Goal: Transaction & Acquisition: Purchase product/service

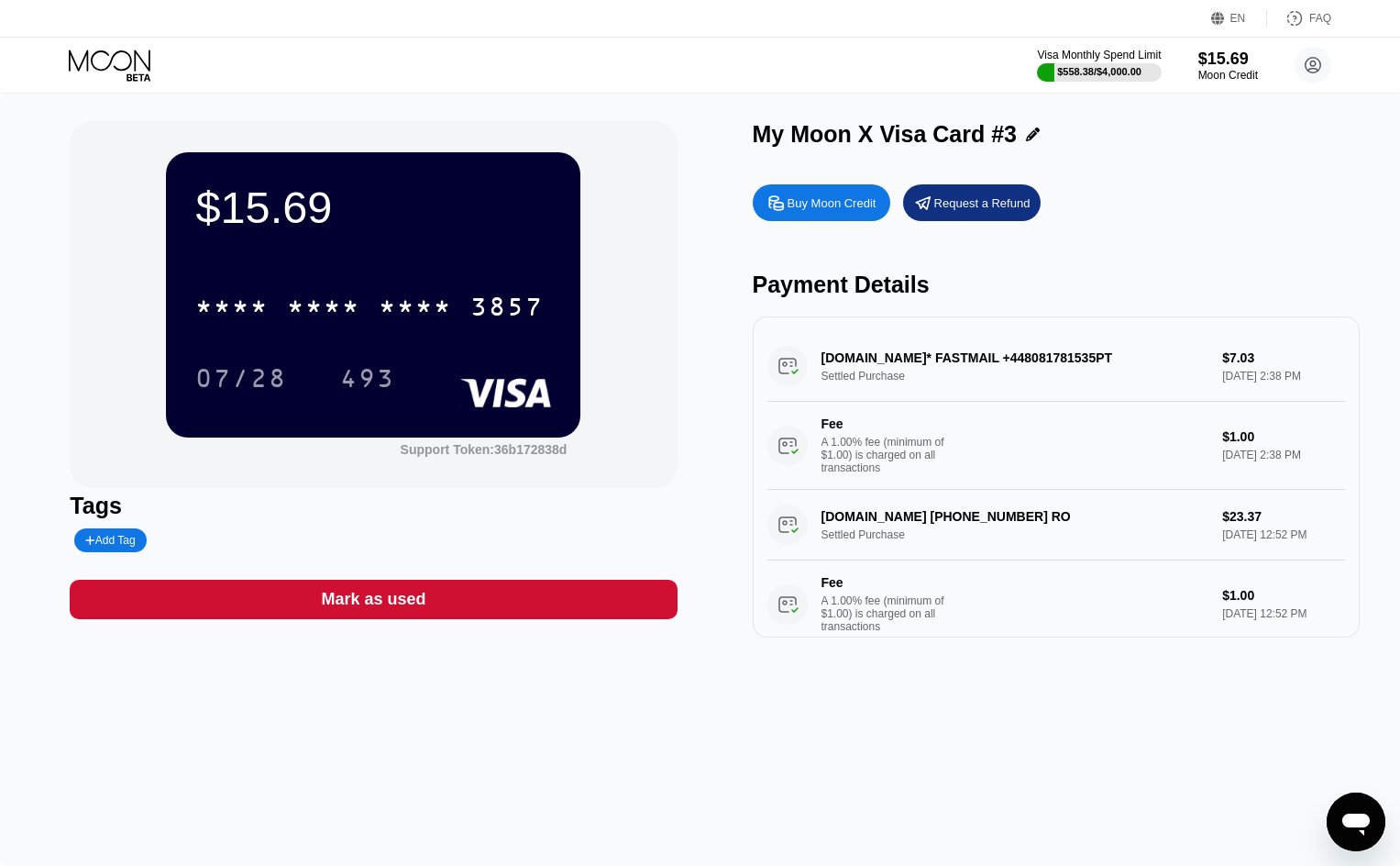
click at [91, 69] on icon at bounding box center [111, 66] width 86 height 32
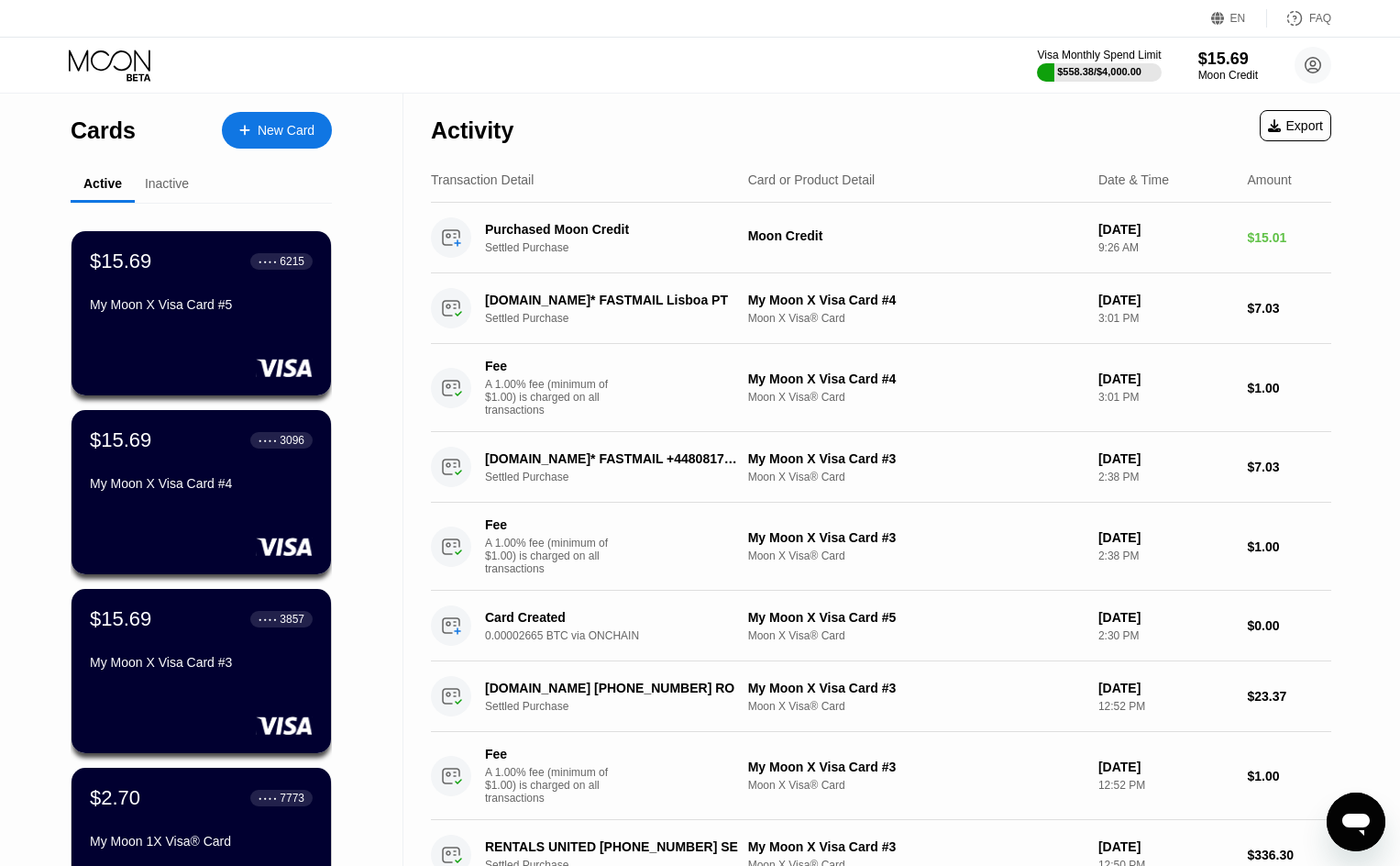
click at [312, 123] on div "New Card" at bounding box center [286, 131] width 57 height 15
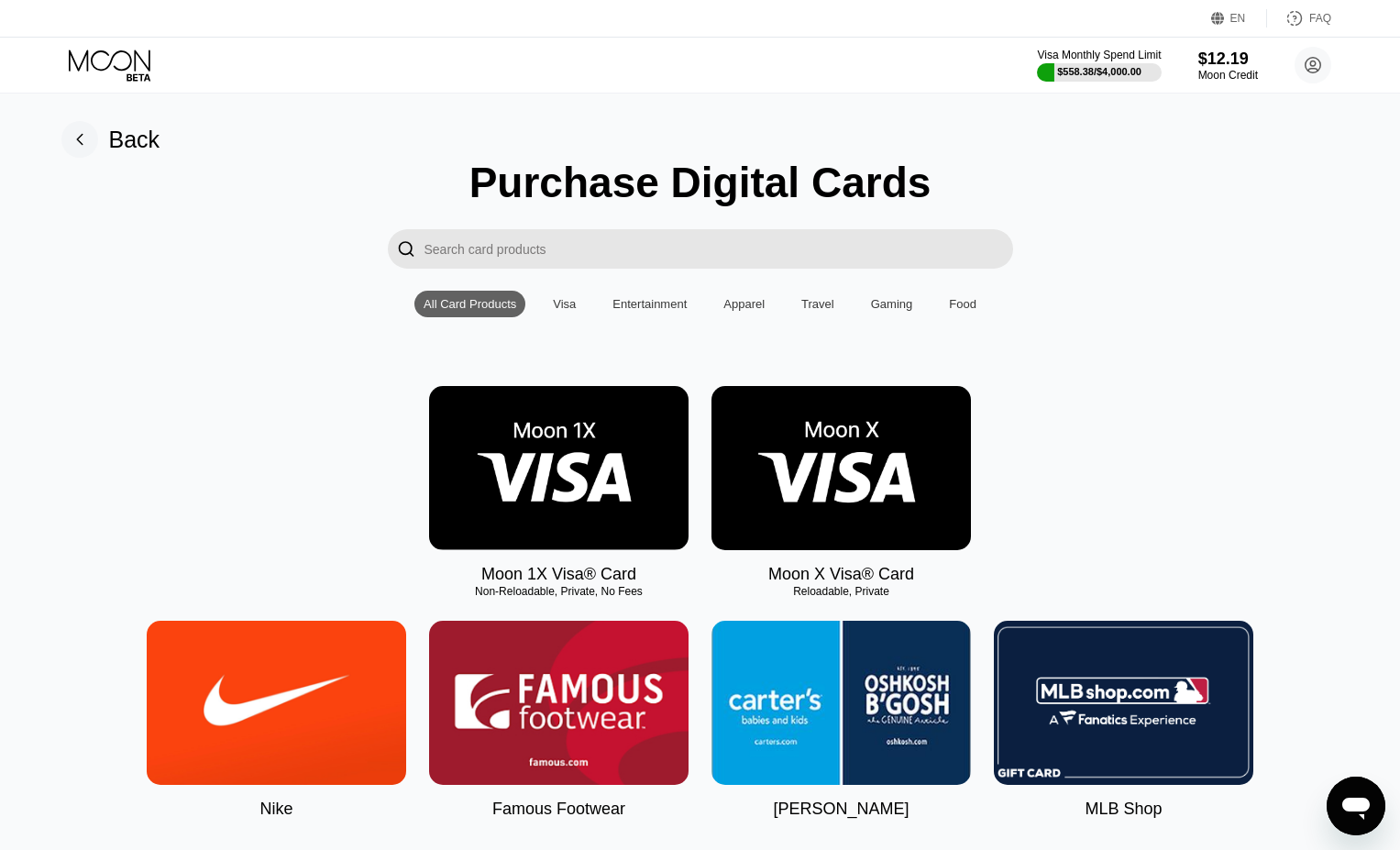
click at [864, 453] on img at bounding box center [841, 468] width 259 height 164
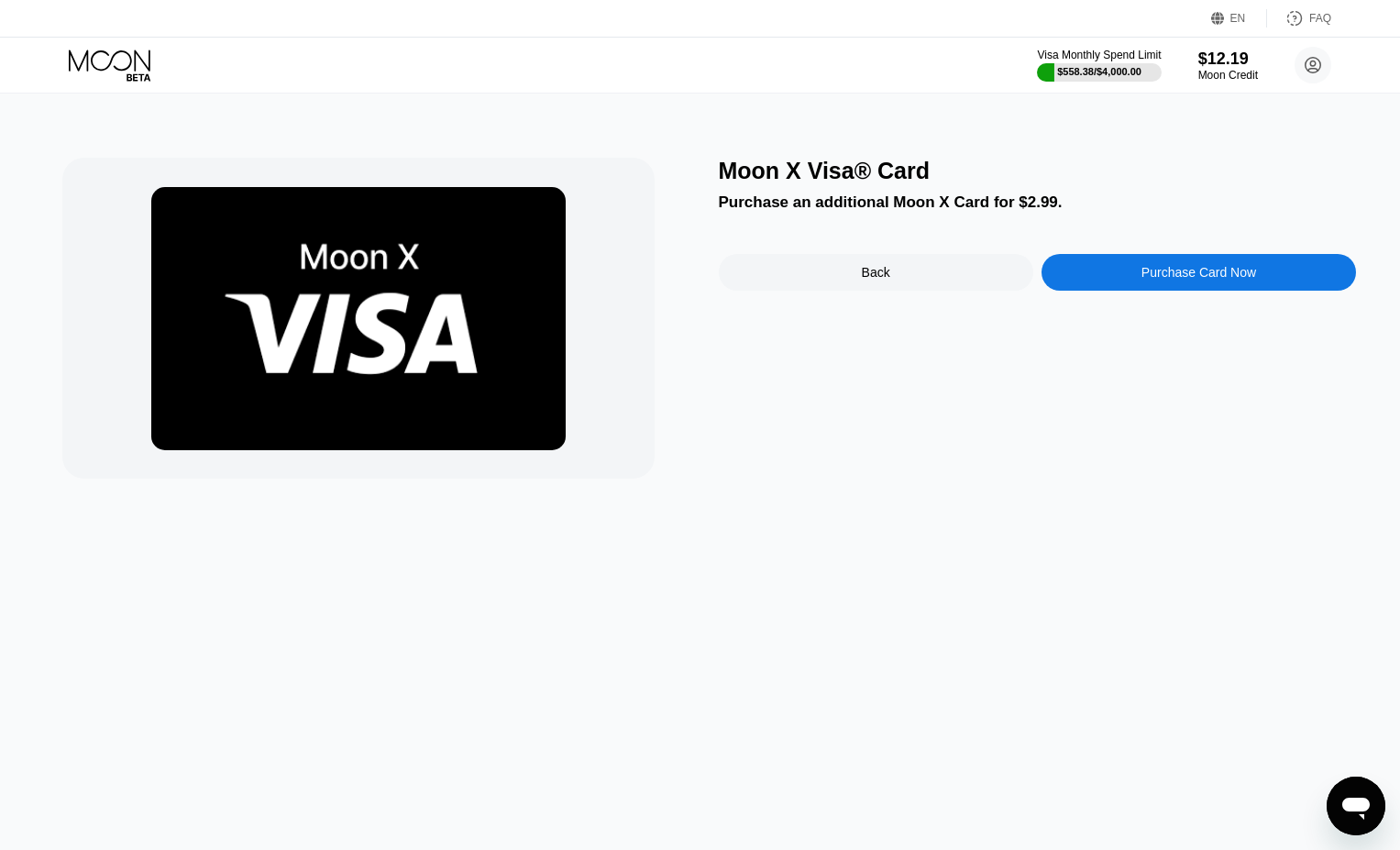
click at [1180, 277] on div "Purchase Card Now" at bounding box center [1198, 272] width 114 height 14
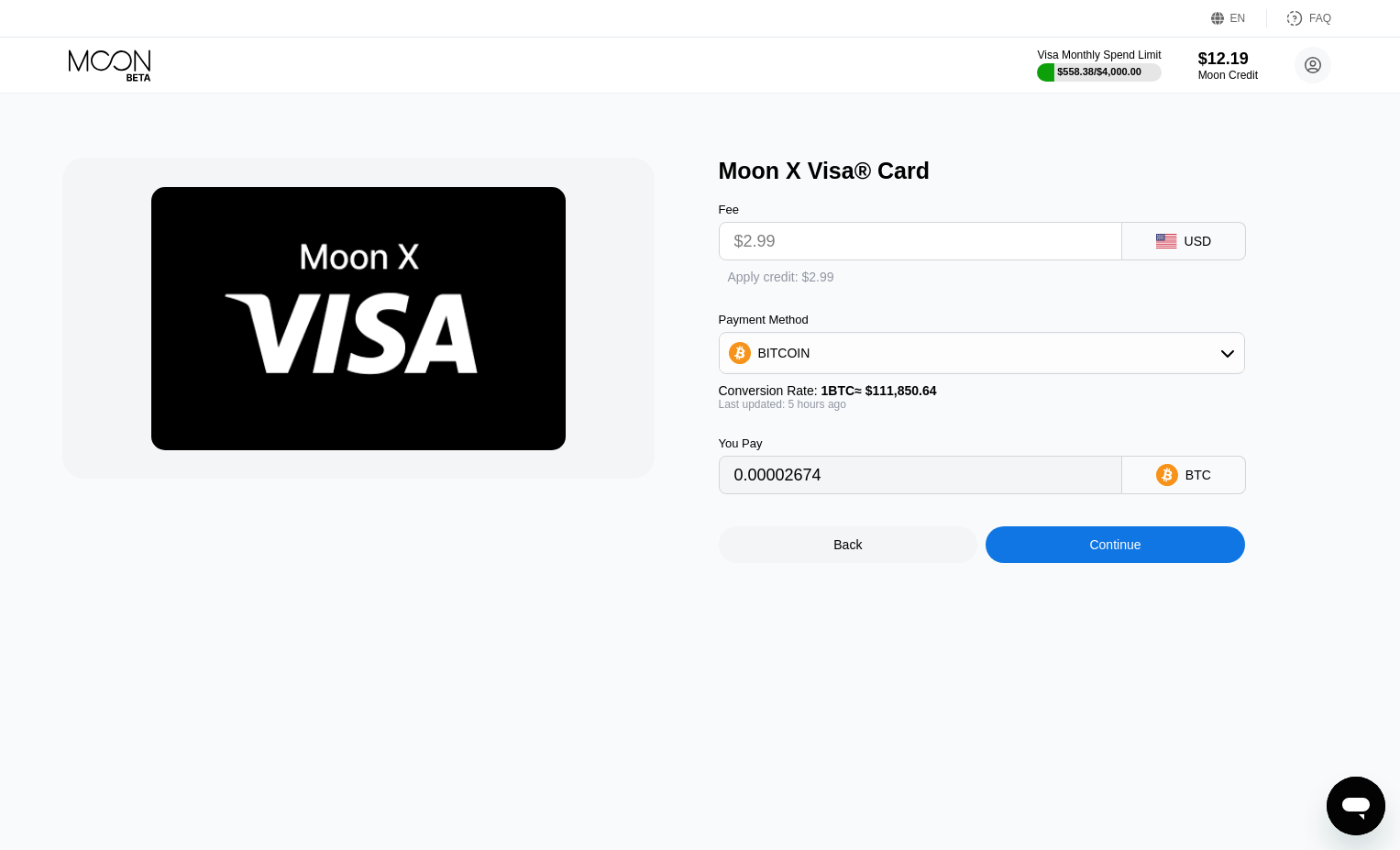
type input "0.00002689"
click at [1110, 552] on div "Continue" at bounding box center [1115, 544] width 51 height 14
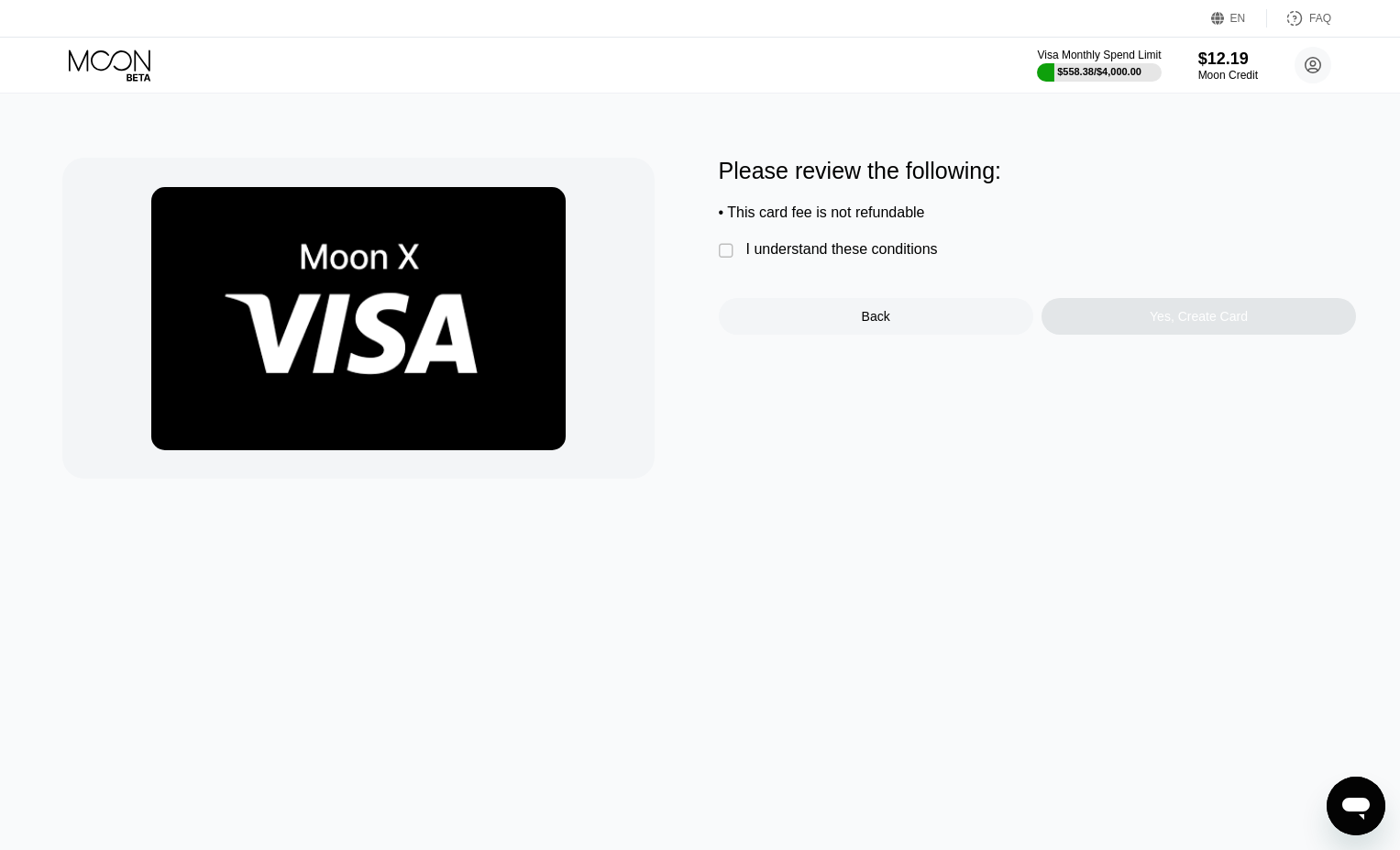
click at [710, 251] on div "Please review the following: • This card fee is not refundable  I understand t…" at bounding box center [699, 318] width 1275 height 321
click at [728, 259] on div "" at bounding box center [728, 251] width 18 height 18
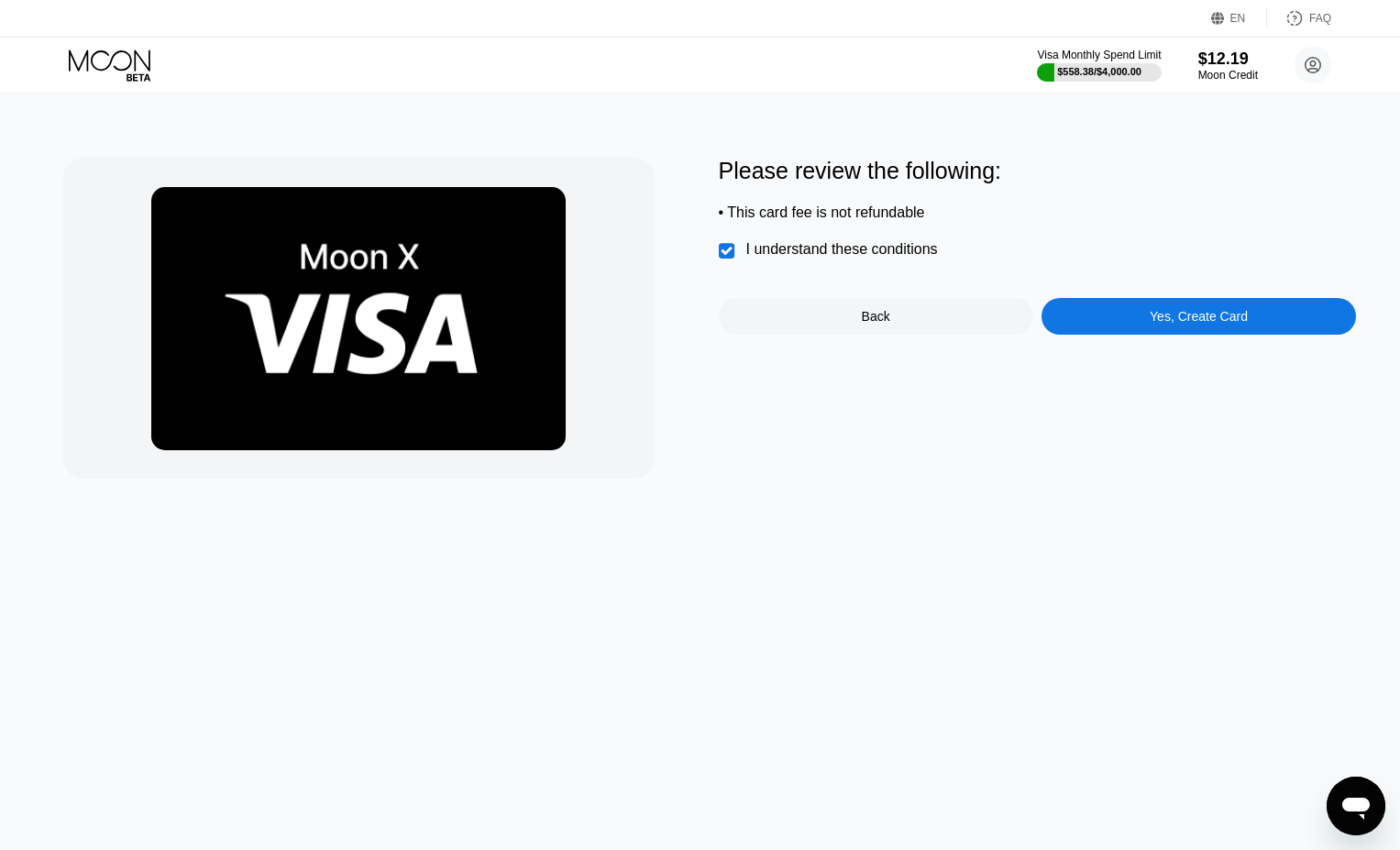
click at [1130, 320] on div "Yes, Create Card" at bounding box center [1199, 316] width 314 height 37
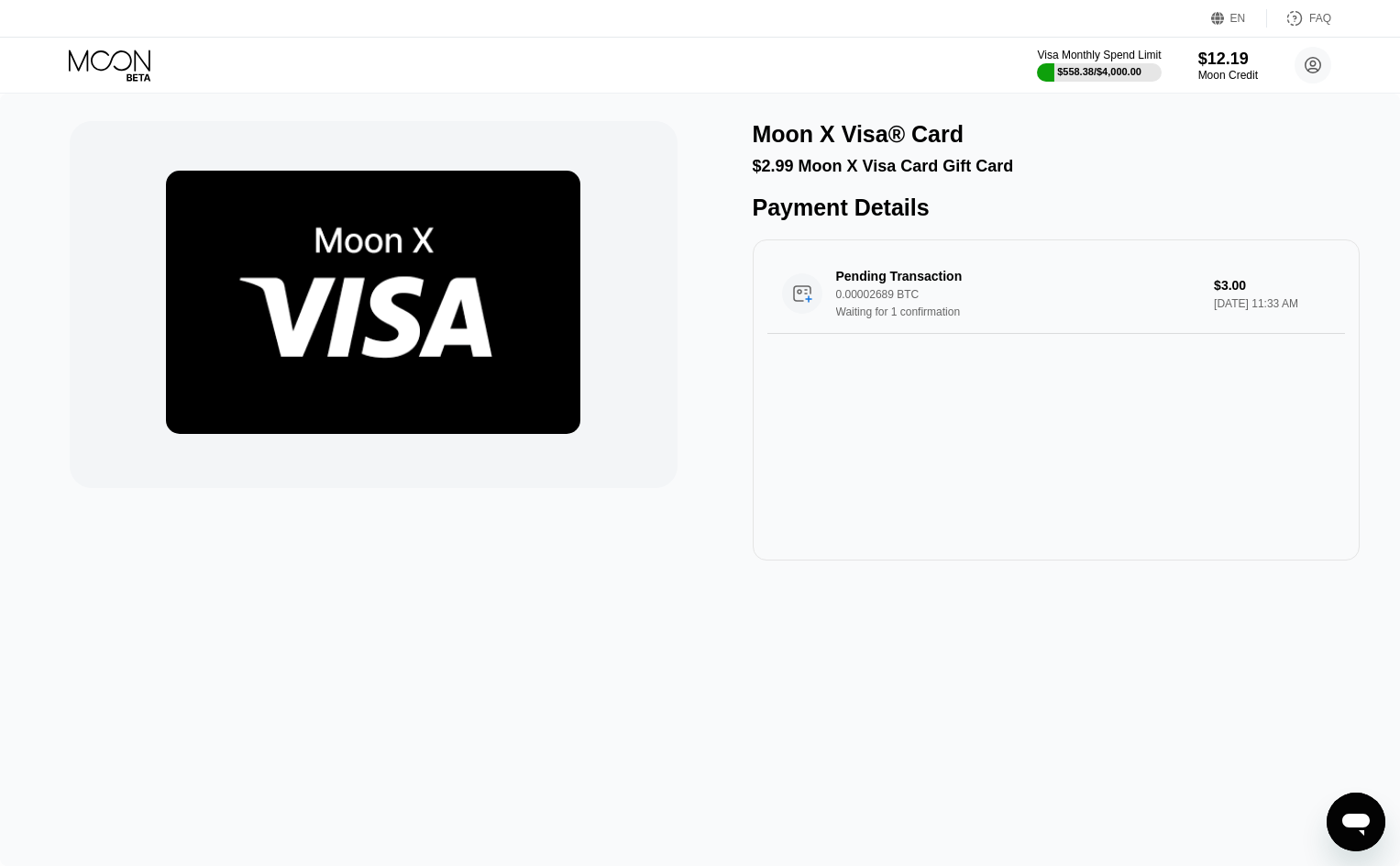
click at [103, 62] on icon at bounding box center [111, 66] width 86 height 32
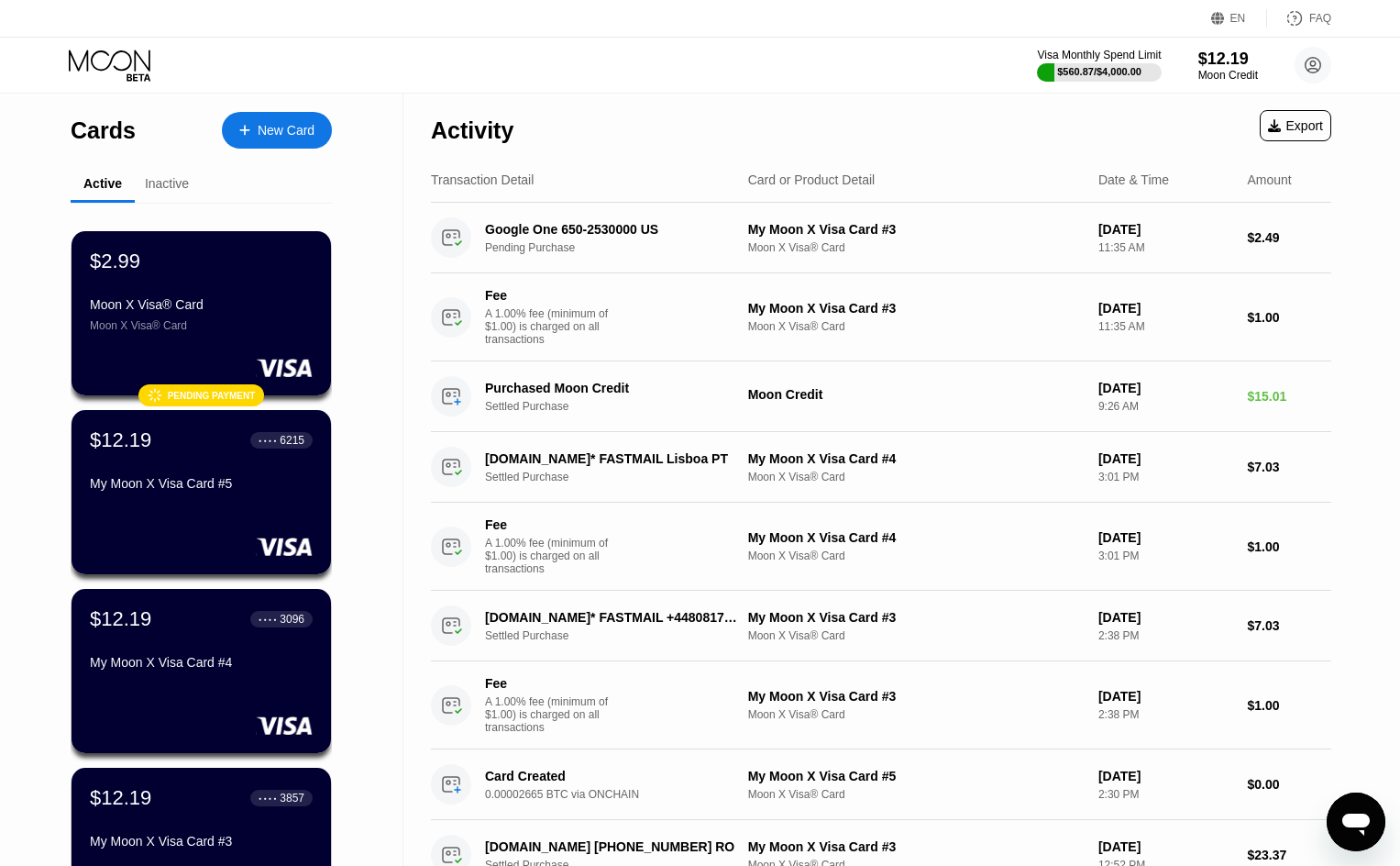
click at [23, 215] on div "Cards New Card Active Inactive $2.99 Moon X Visa® Card Moon X Visa® Card  Pend…" at bounding box center [202, 841] width 404 height 1497
click at [282, 125] on div "New Card" at bounding box center [286, 131] width 57 height 15
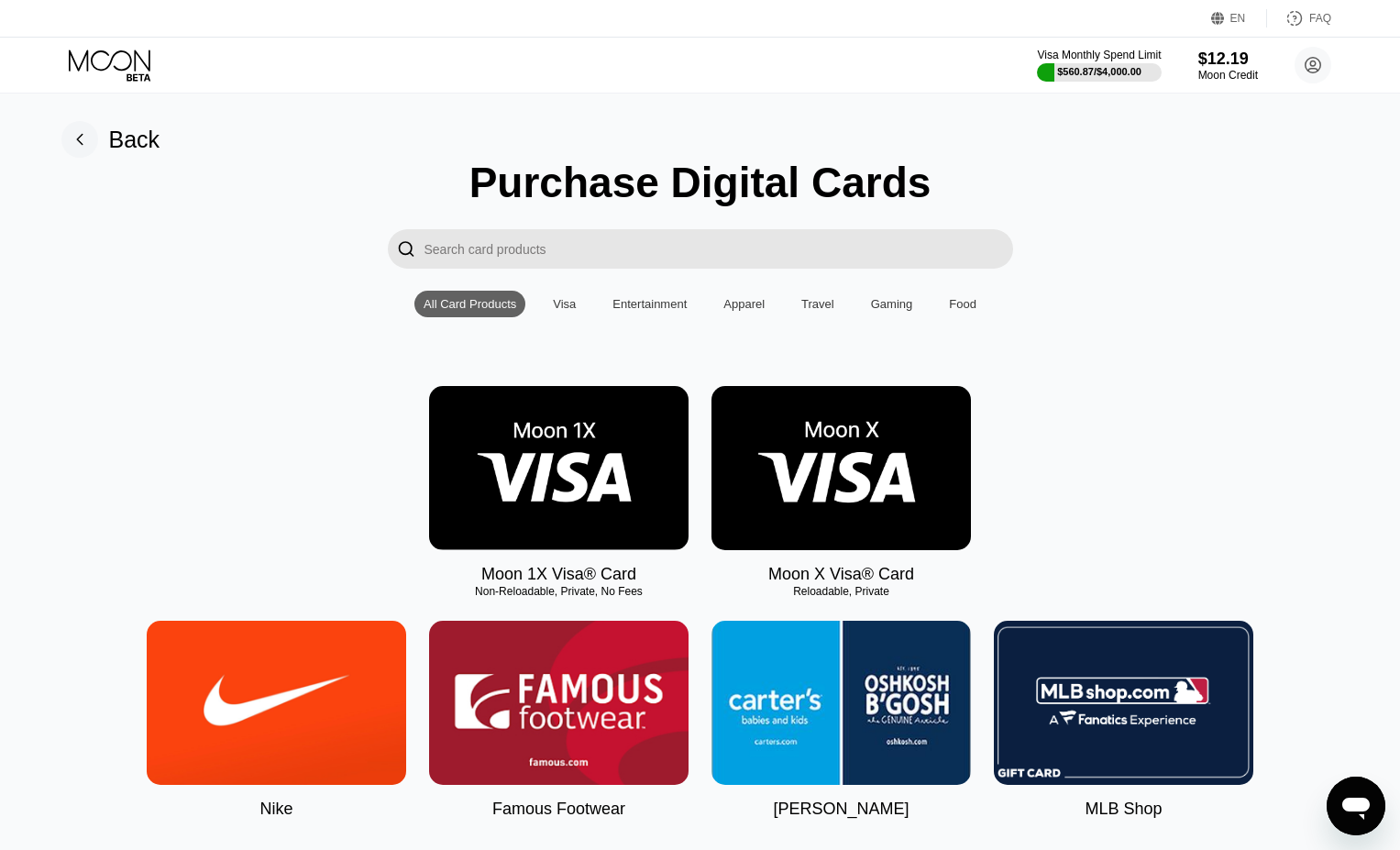
click at [912, 413] on img at bounding box center [841, 468] width 259 height 164
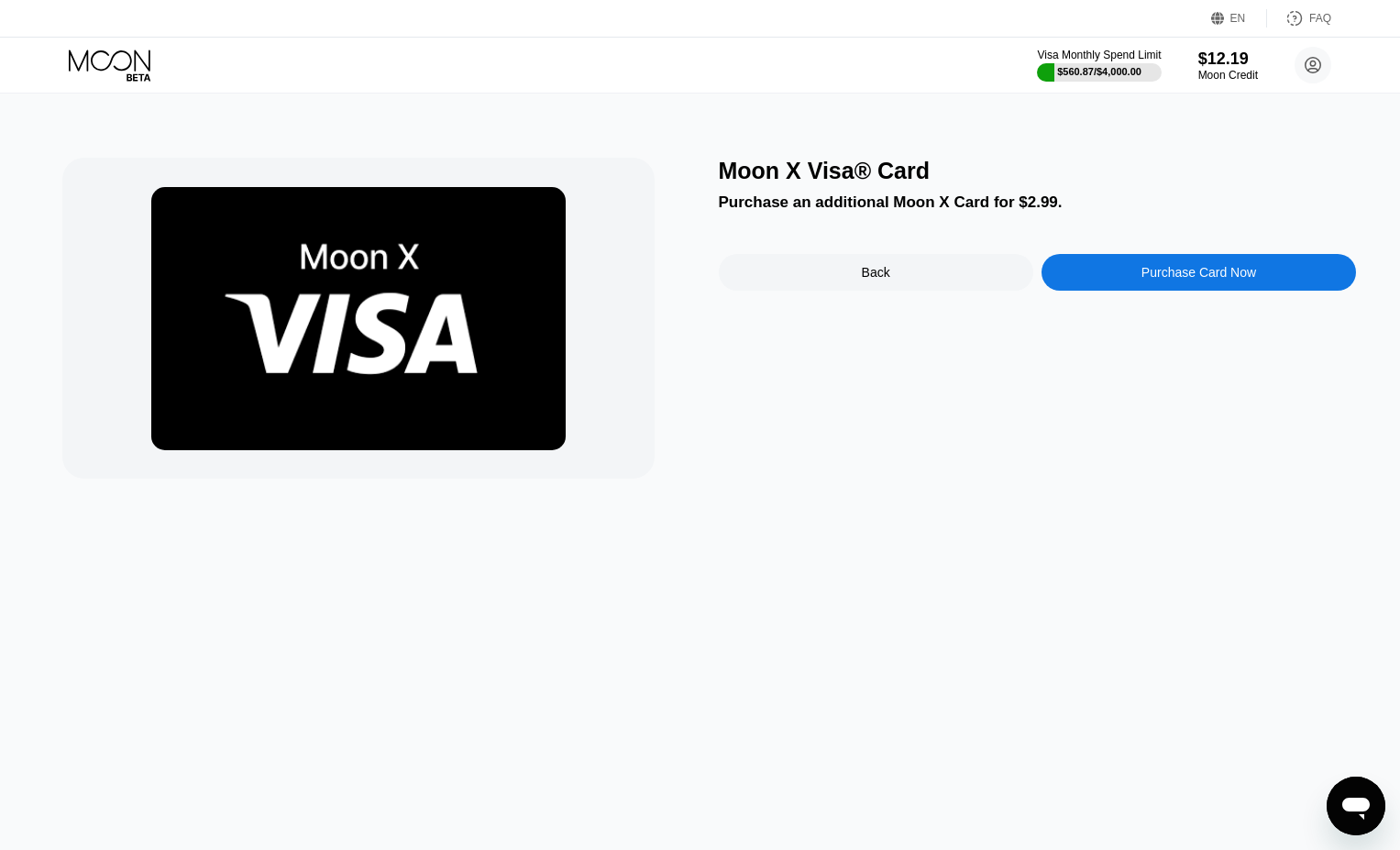
click at [1138, 279] on div "Purchase Card Now" at bounding box center [1199, 273] width 314 height 37
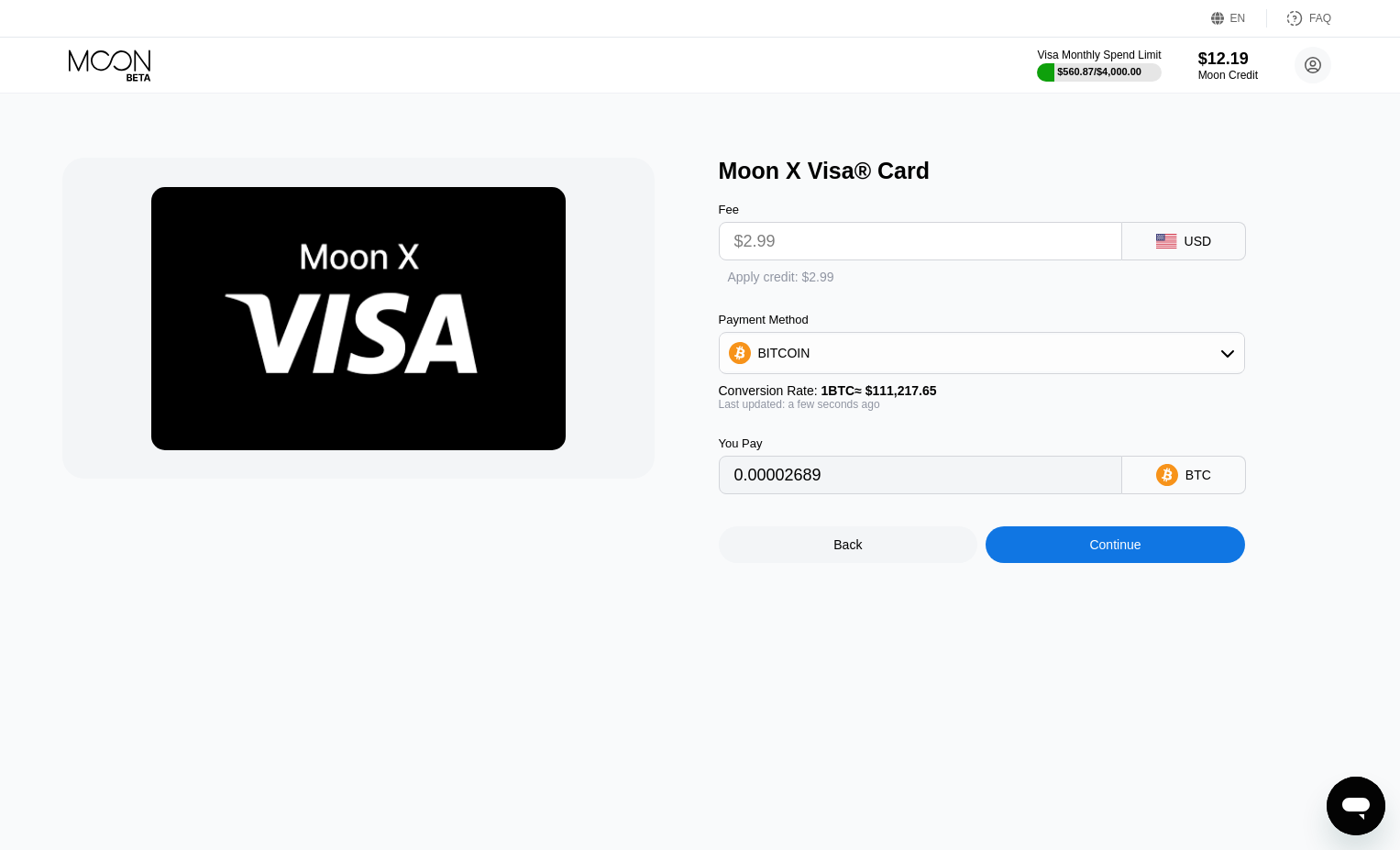
type input "0.00002689"
click at [1126, 553] on div "Continue" at bounding box center [1115, 545] width 51 height 14
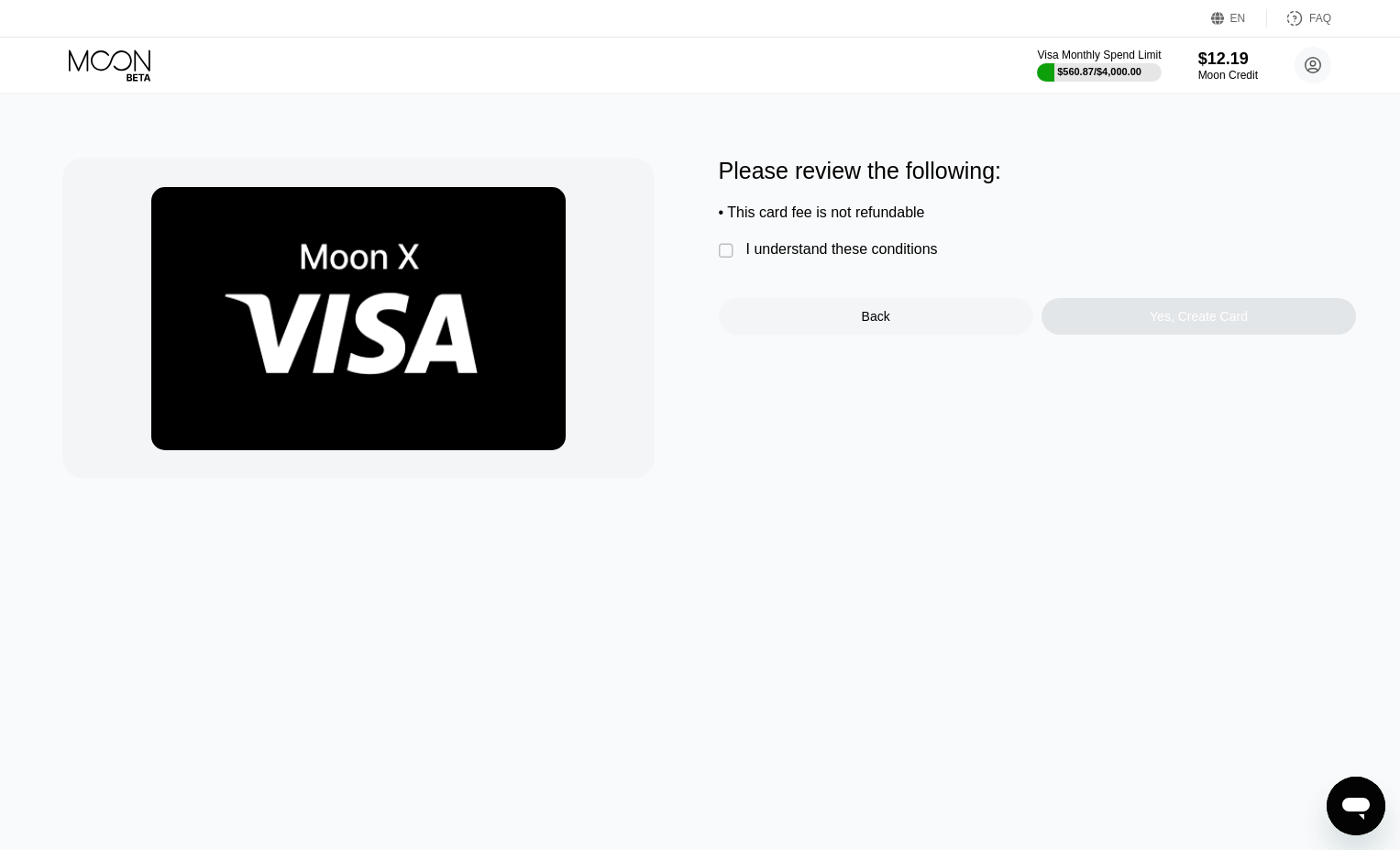
click at [823, 260] on div " I understand these conditions" at bounding box center [833, 251] width 229 height 19
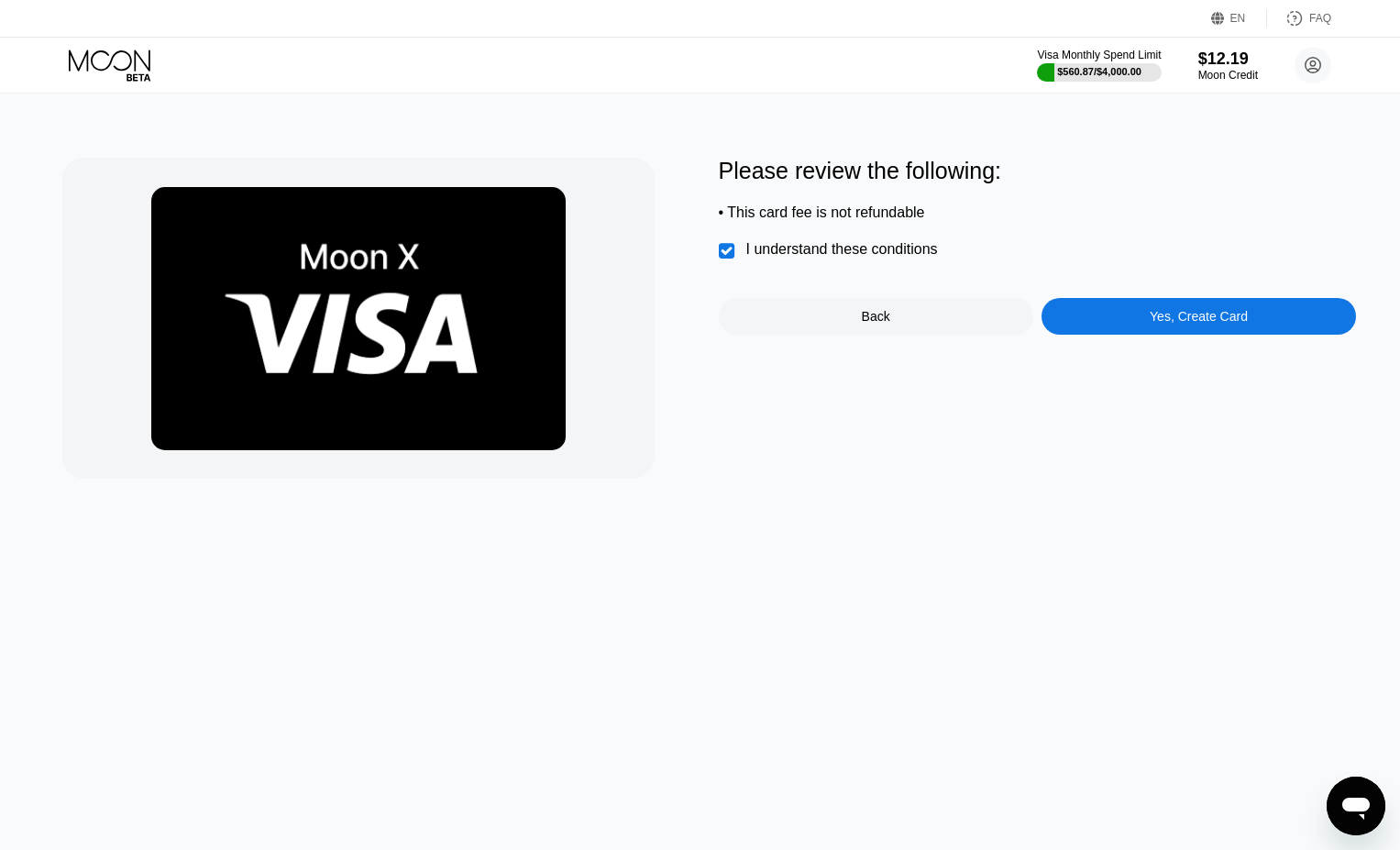
click at [1141, 334] on div "Yes, Create Card" at bounding box center [1199, 316] width 314 height 37
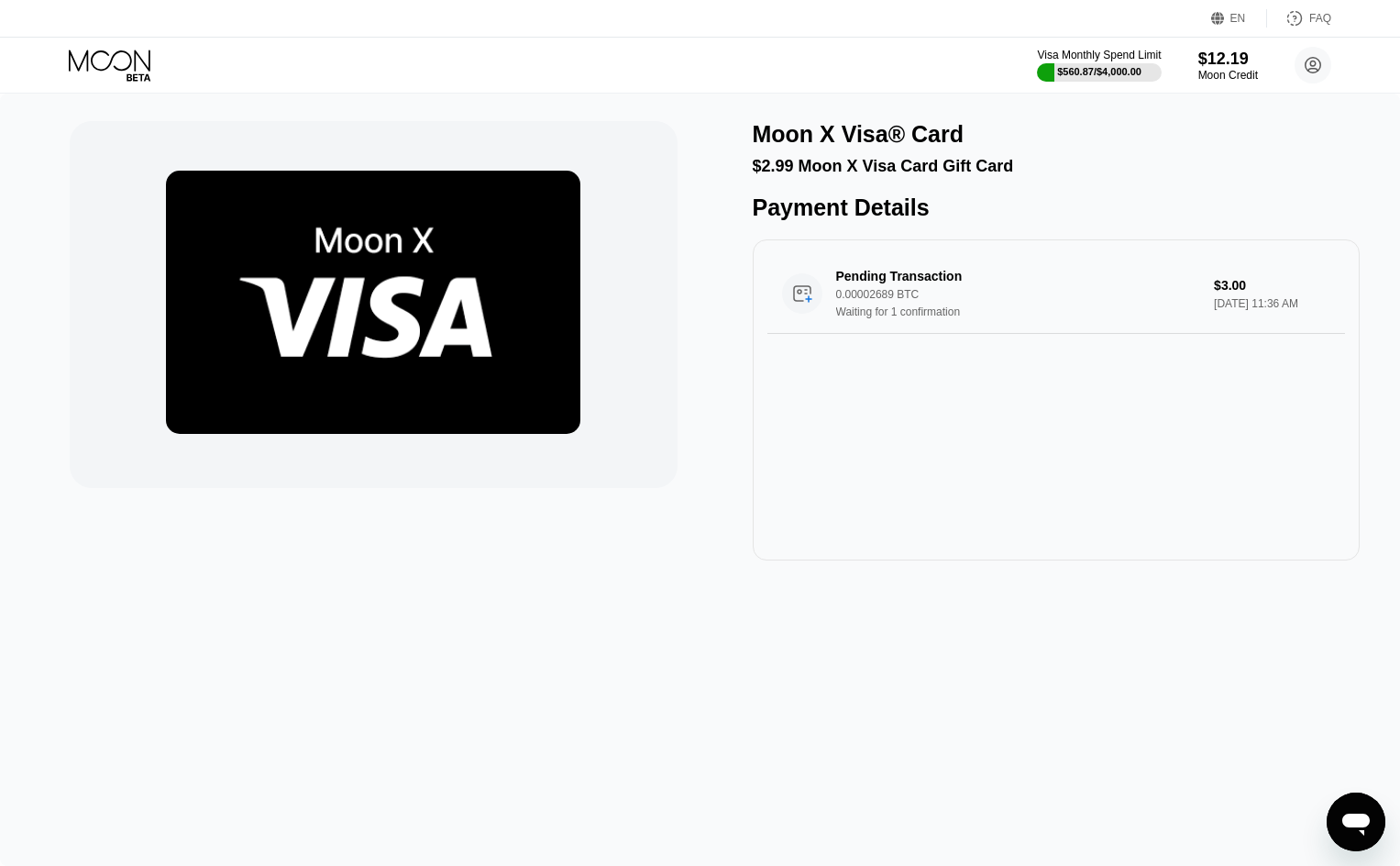
click at [50, 56] on div "Visa Monthly Spend Limit $560.87 / $4,000.00 $12.19 Moon Credit Adam Muller ada…" at bounding box center [700, 65] width 1400 height 55
click at [93, 56] on icon at bounding box center [111, 66] width 86 height 32
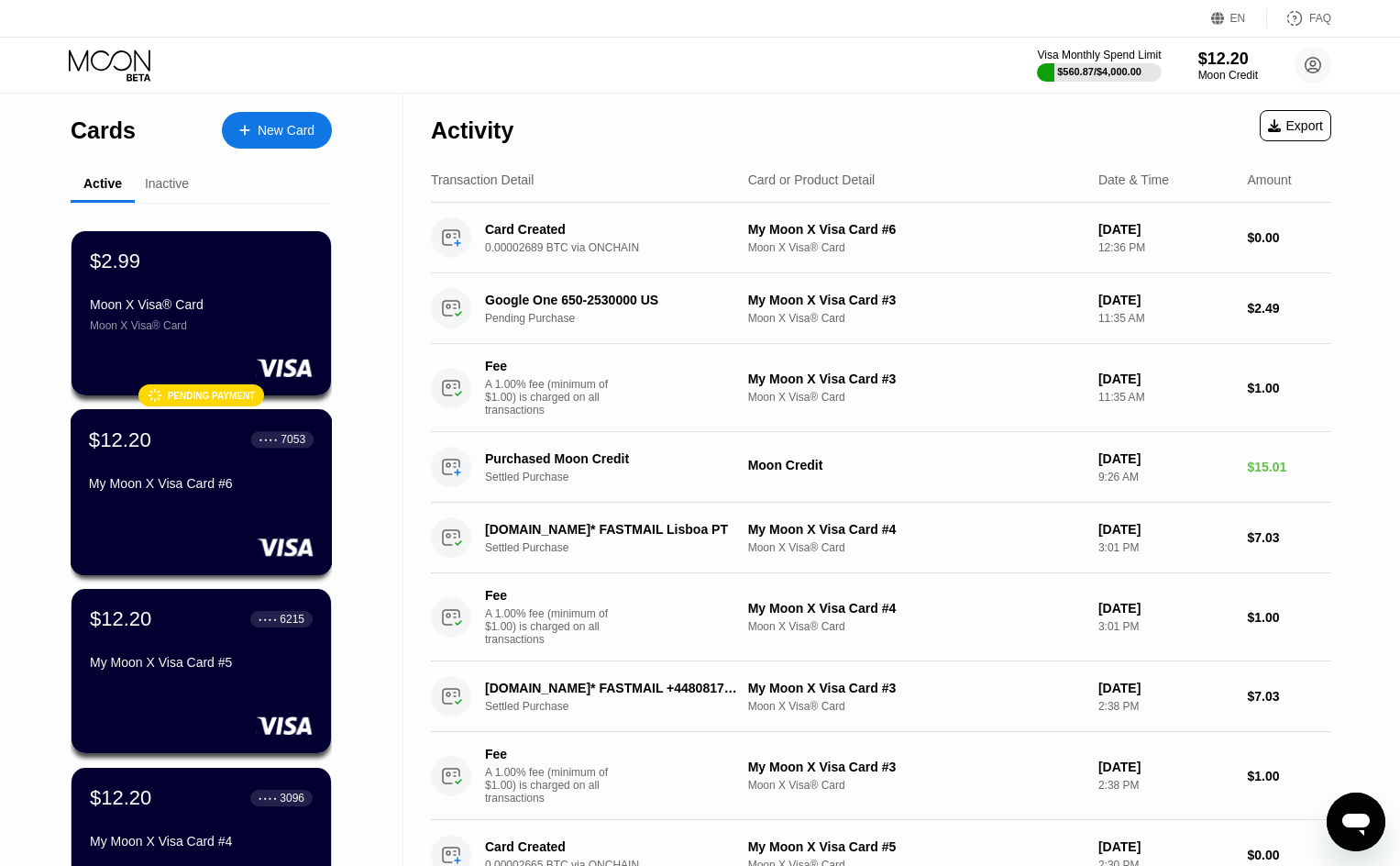
click at [257, 509] on div "$12.20 ● ● ● ● 7053 My Moon X Visa Card #6" at bounding box center [201, 492] width 262 height 166
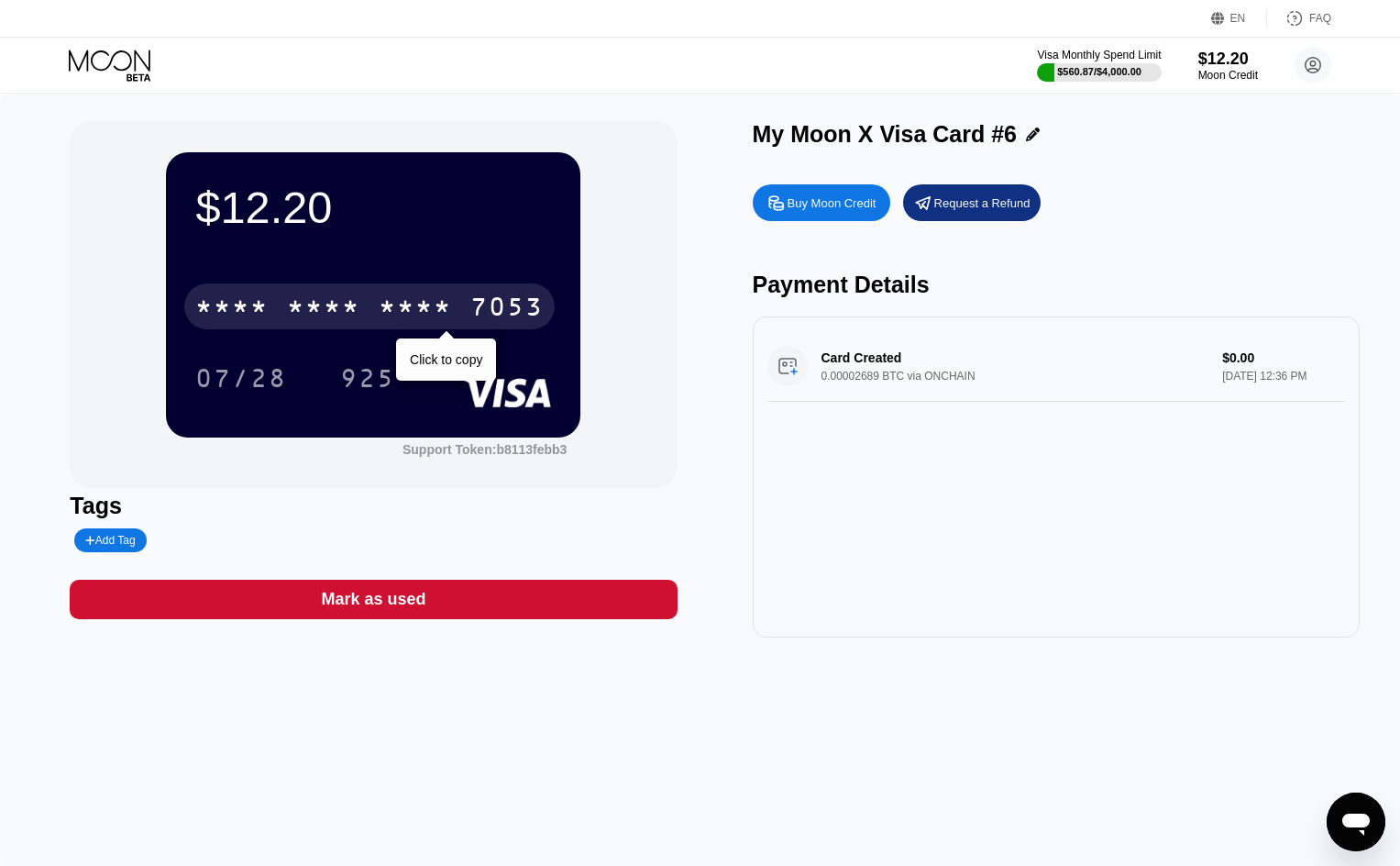
click at [476, 308] on div "7053" at bounding box center [507, 309] width 73 height 30
click at [503, 312] on div "7053" at bounding box center [507, 309] width 73 height 30
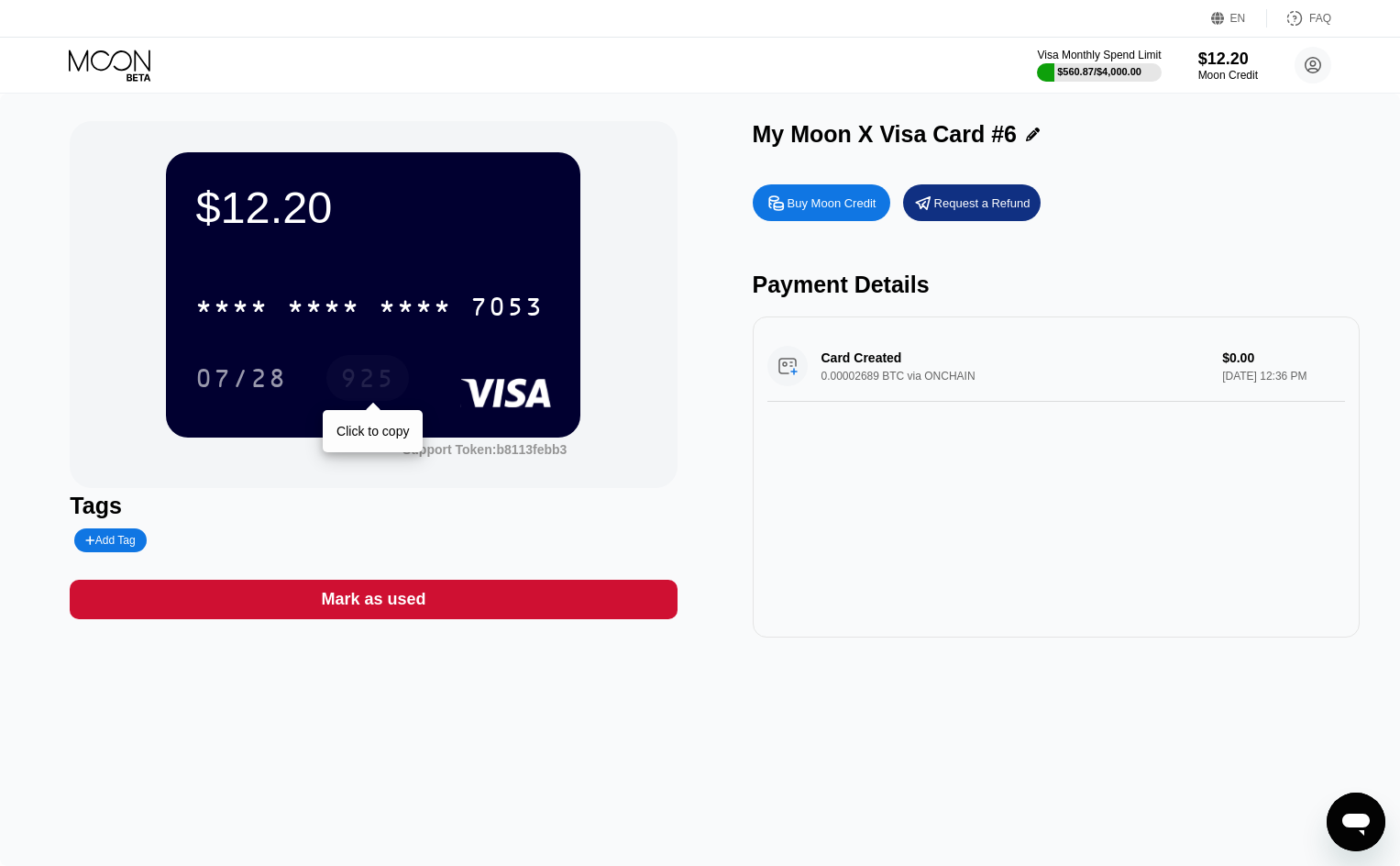
click at [377, 380] on div "925" at bounding box center [368, 380] width 55 height 30
drag, startPoint x: 12, startPoint y: 638, endPoint x: 72, endPoint y: 571, distance: 89.9
click at [12, 638] on div "$12.20 * * * * * * * * * * * * 7053 07/28 925 Support Token: b8113febb3 Tags Ad…" at bounding box center [700, 479] width 1400 height 773
click at [137, 73] on icon at bounding box center [111, 66] width 86 height 32
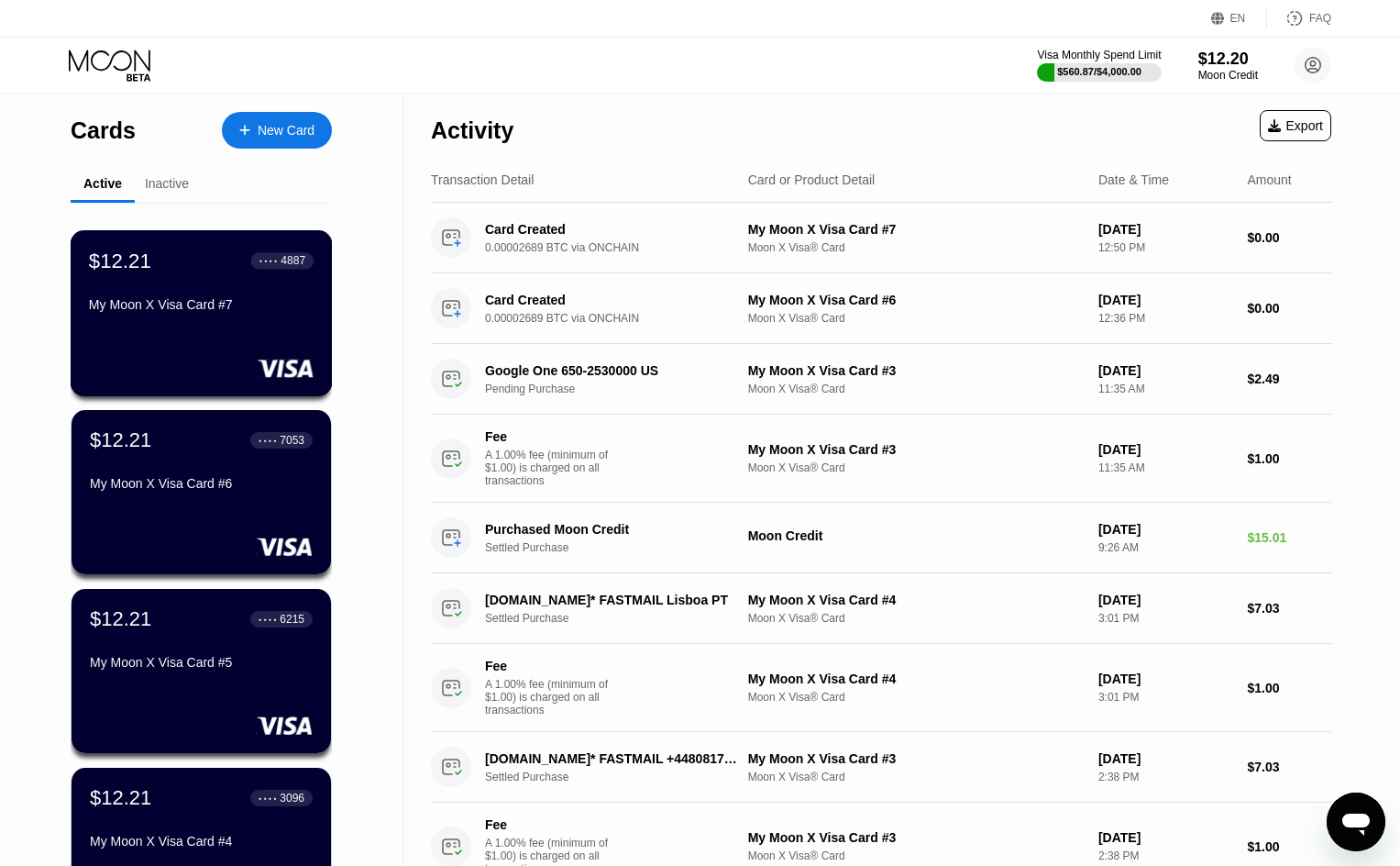
click at [248, 312] on div "My Moon X Visa Card #7" at bounding box center [201, 304] width 225 height 14
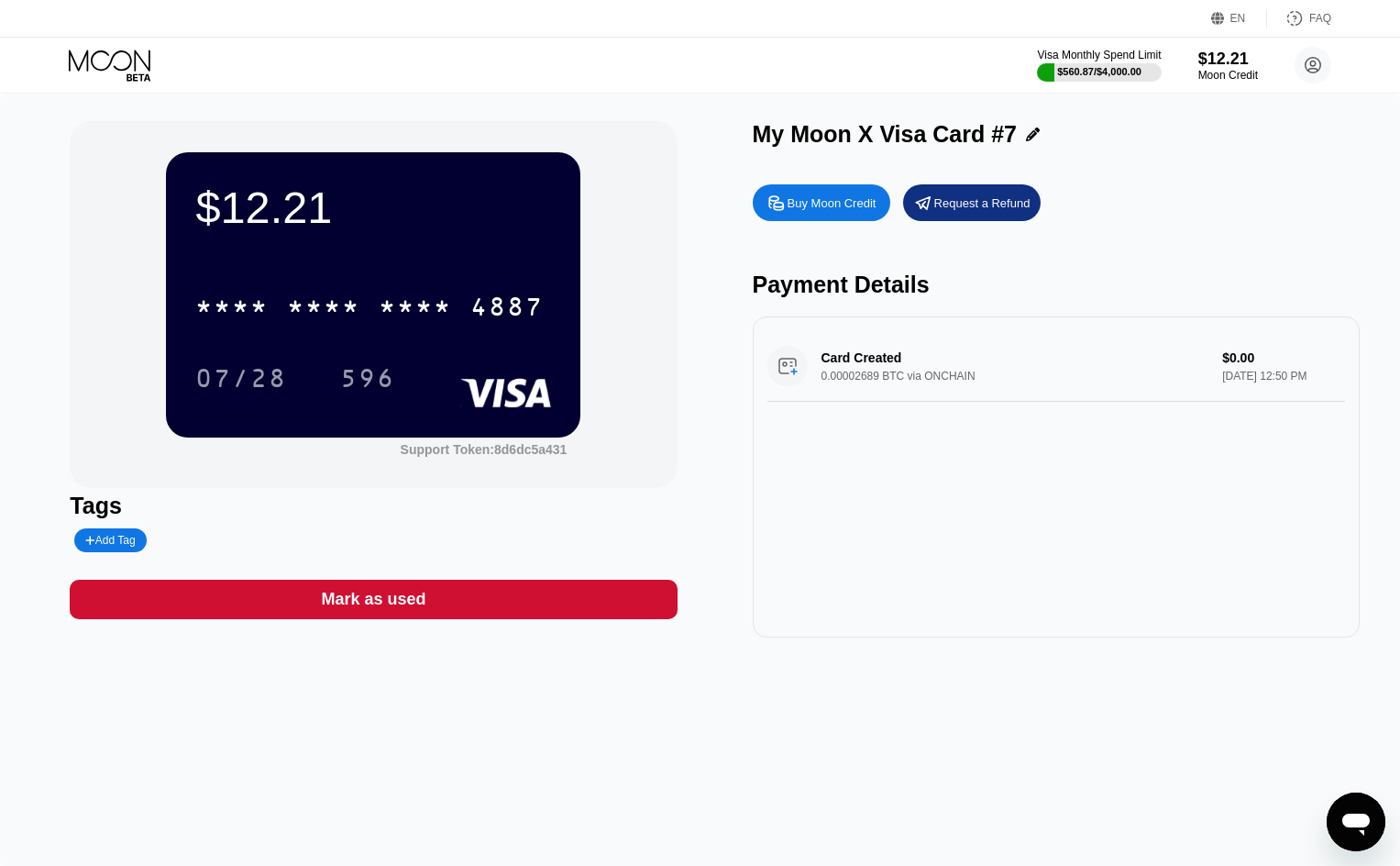
click at [28, 396] on div "$12.21 * * * * * * * * * * * * 4887 07/28 596 Support Token: 8d6dc5a431 Tags Ad…" at bounding box center [700, 479] width 1400 height 773
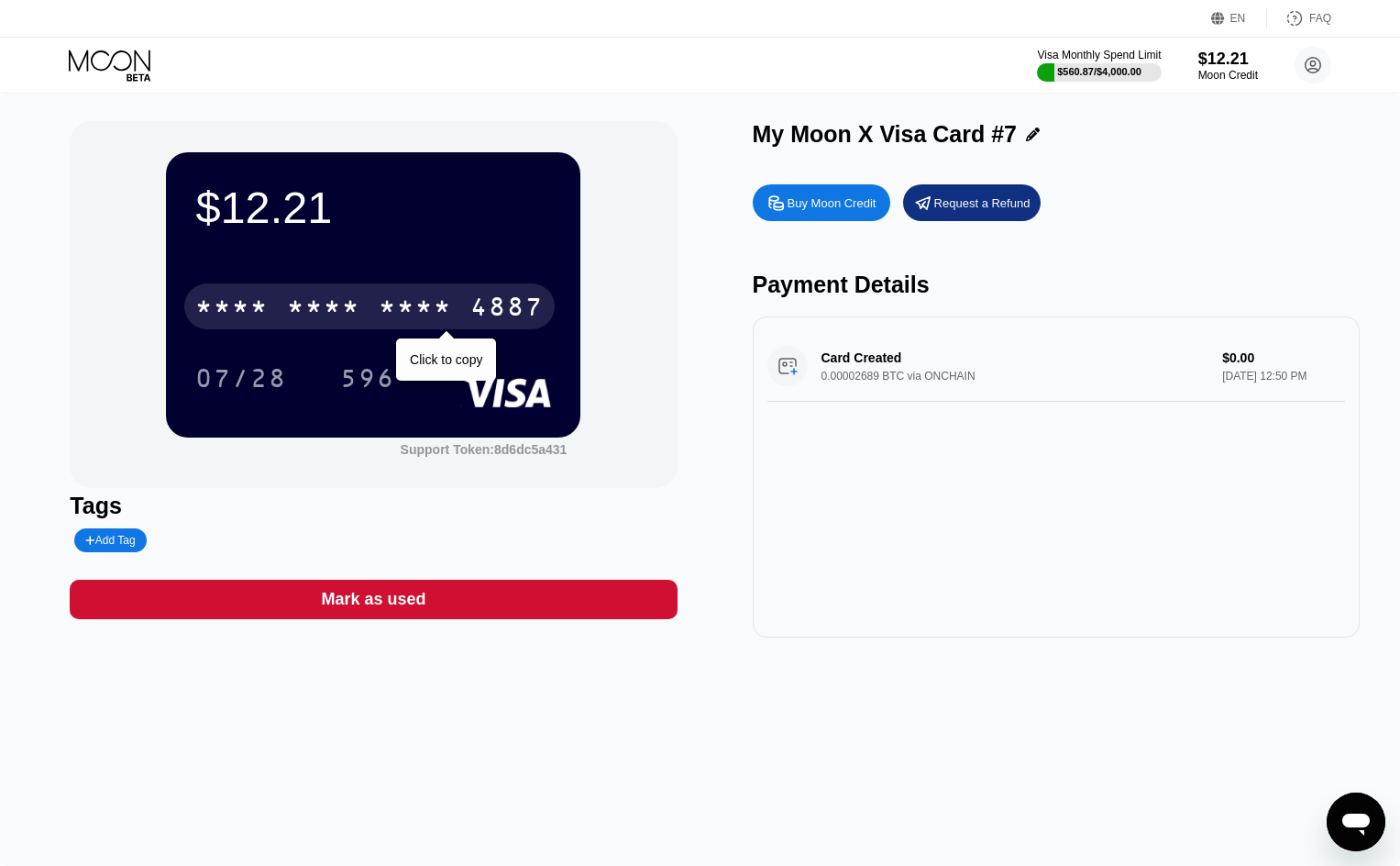
click at [471, 300] on div "4887" at bounding box center [507, 309] width 73 height 30
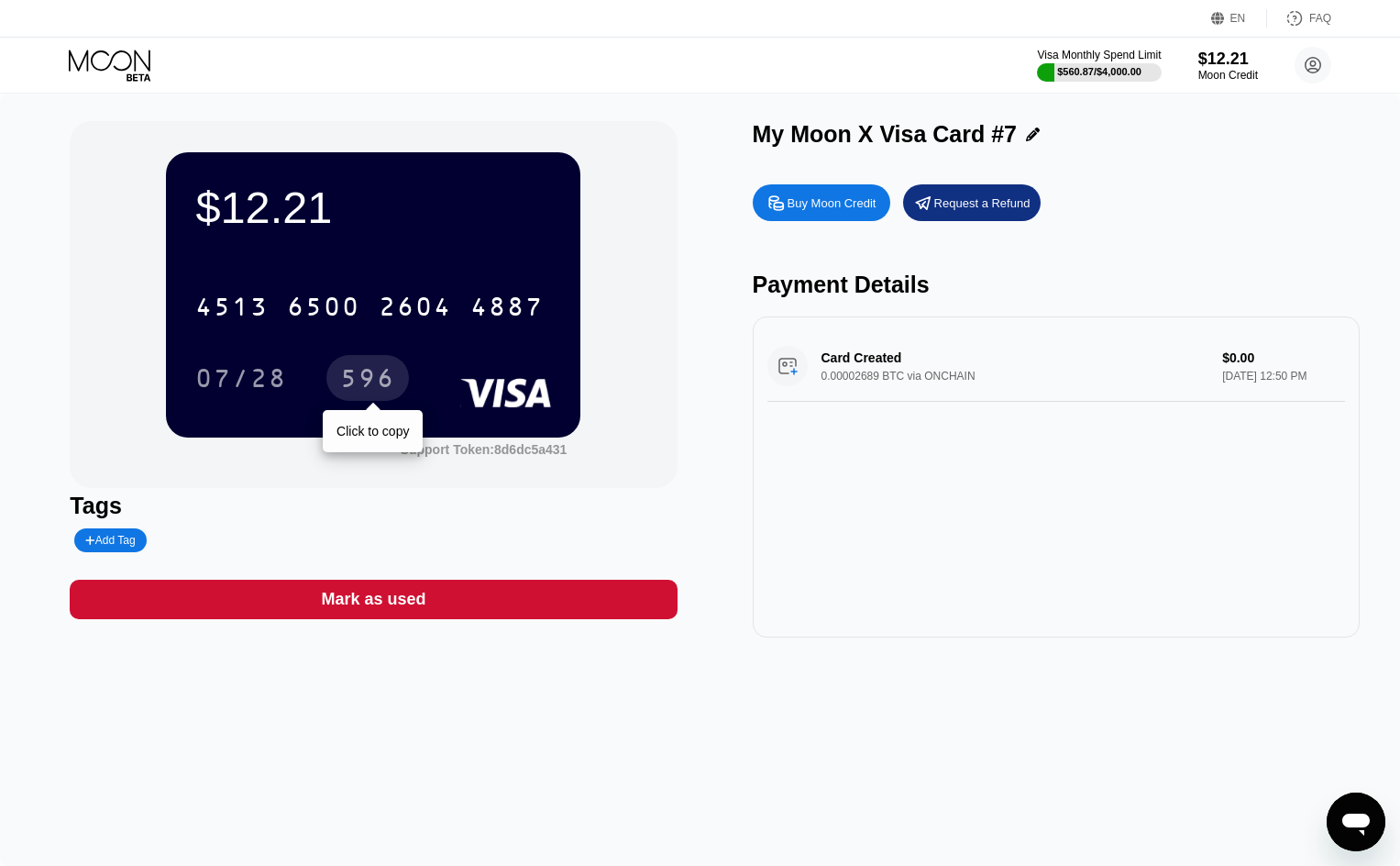
click at [371, 390] on div "596" at bounding box center [368, 380] width 55 height 30
